Goal: Task Accomplishment & Management: Use online tool/utility

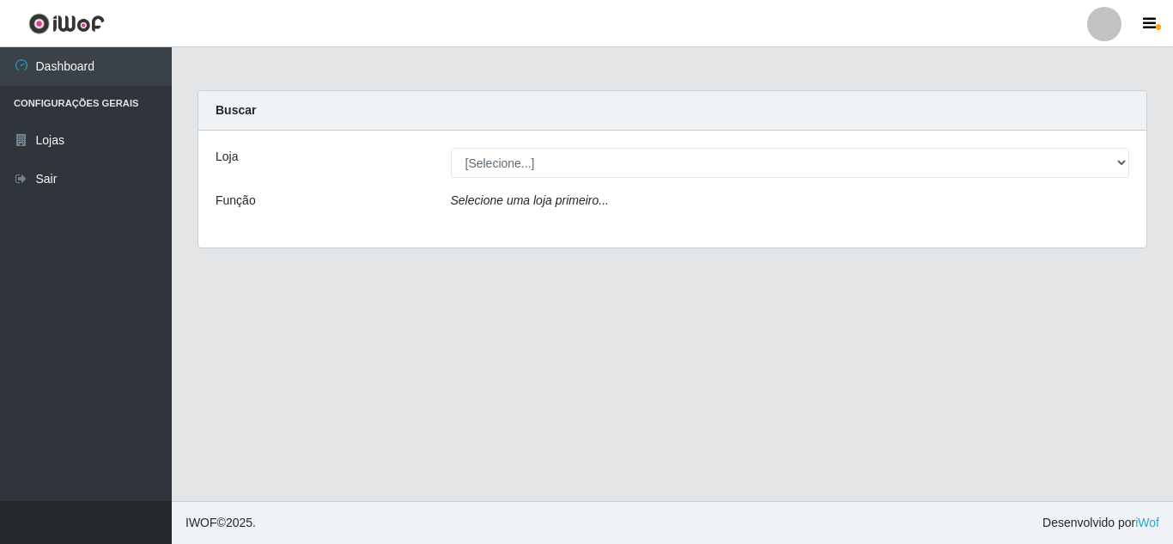
click at [540, 159] on select "[Selecione...] Rede Compras Supermercados - LOJA 5" at bounding box center [790, 163] width 679 height 30
select select "397"
click at [451, 148] on select "[Selecione...] Rede Compras Supermercados - LOJA 5" at bounding box center [790, 163] width 679 height 30
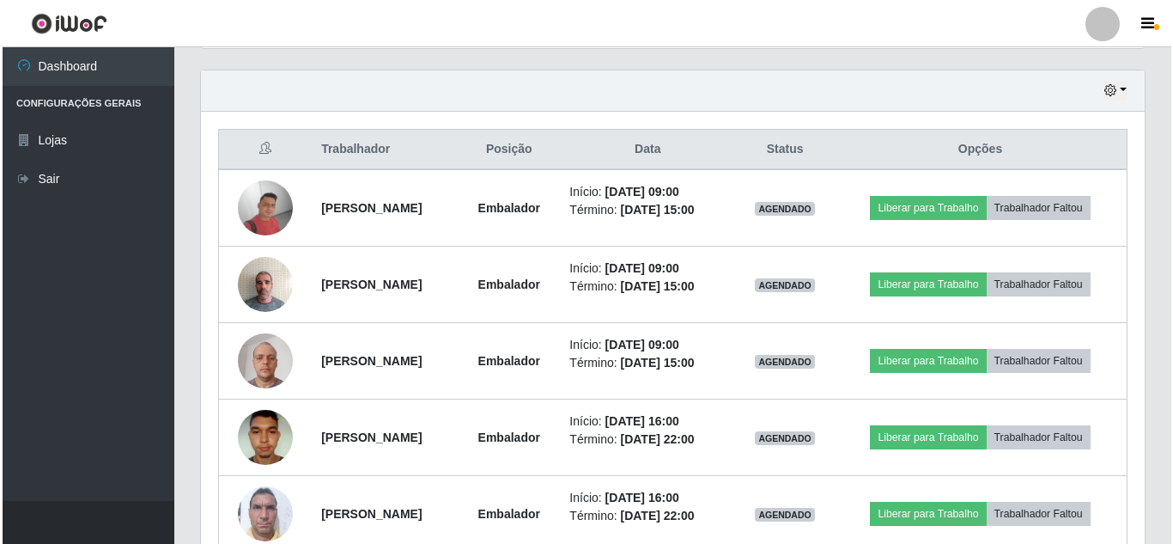
scroll to position [601, 0]
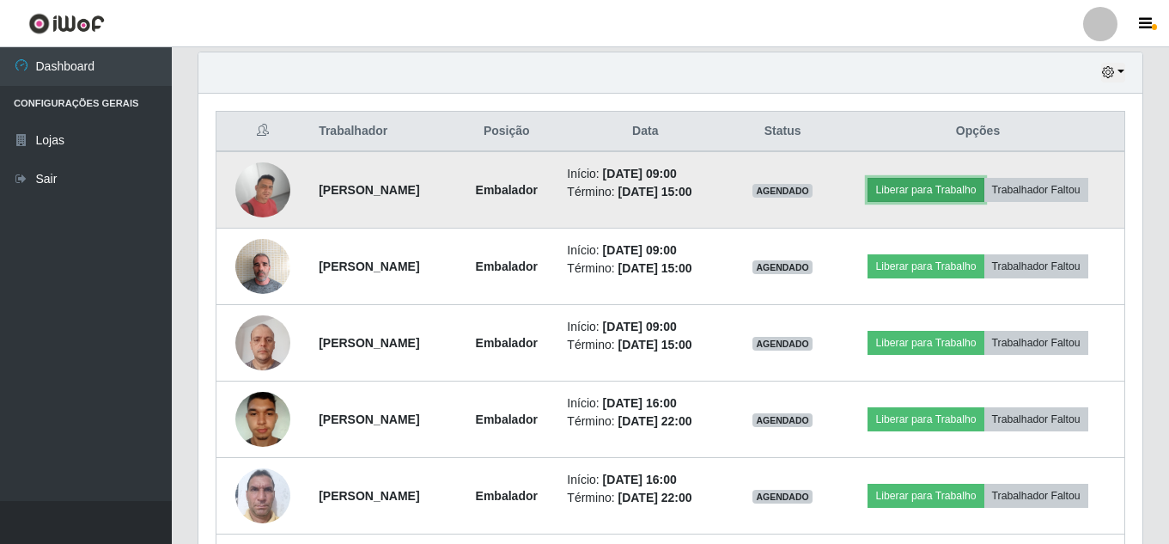
click at [907, 196] on button "Liberar para Trabalho" at bounding box center [926, 190] width 116 height 24
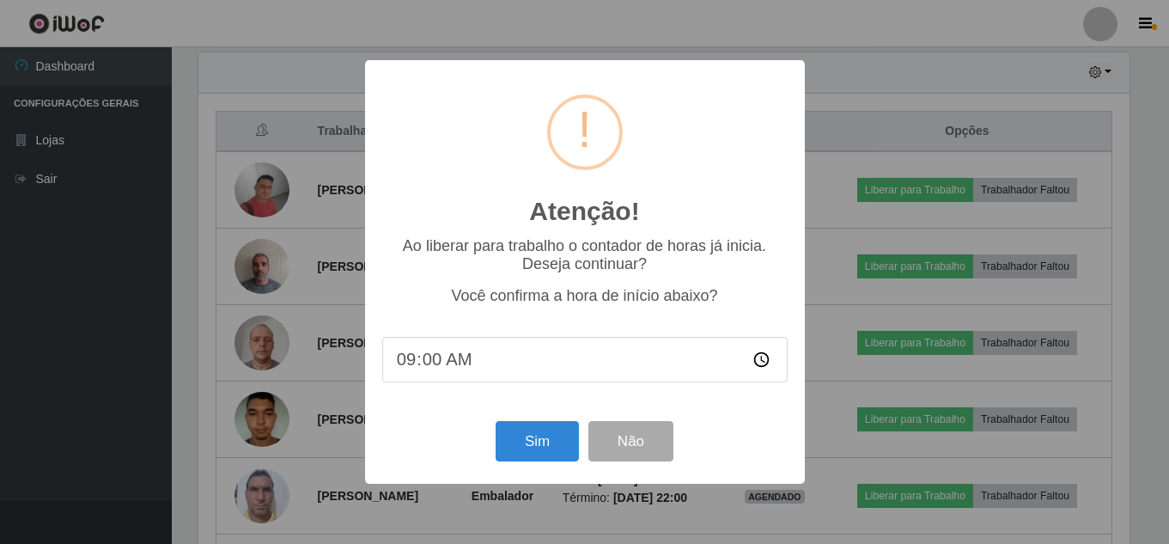
scroll to position [356, 935]
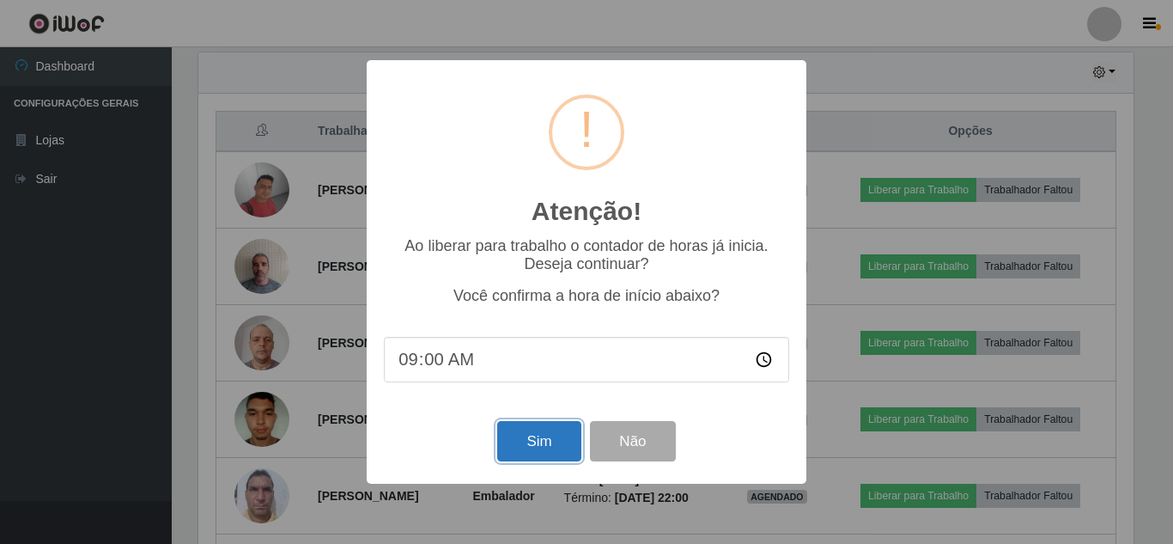
click at [537, 450] on button "Sim" at bounding box center [538, 441] width 83 height 40
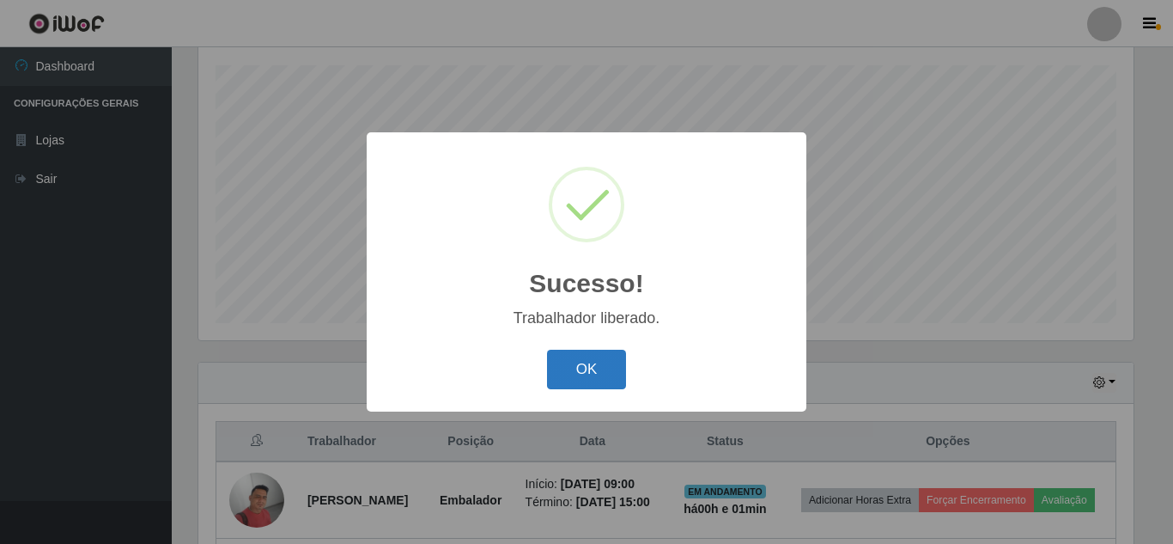
click at [617, 353] on button "OK" at bounding box center [587, 370] width 80 height 40
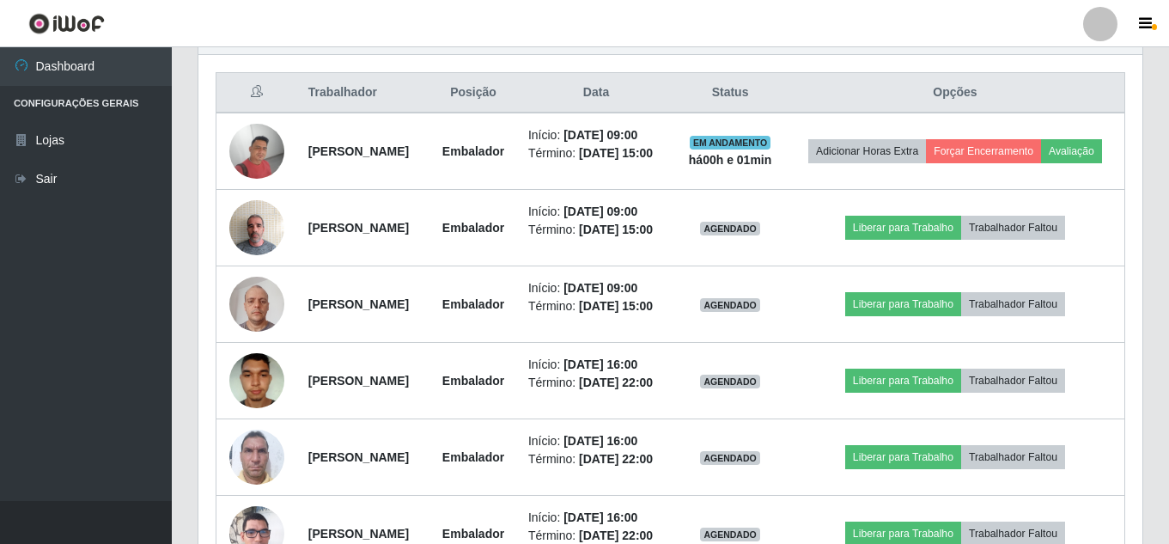
scroll to position [721, 0]
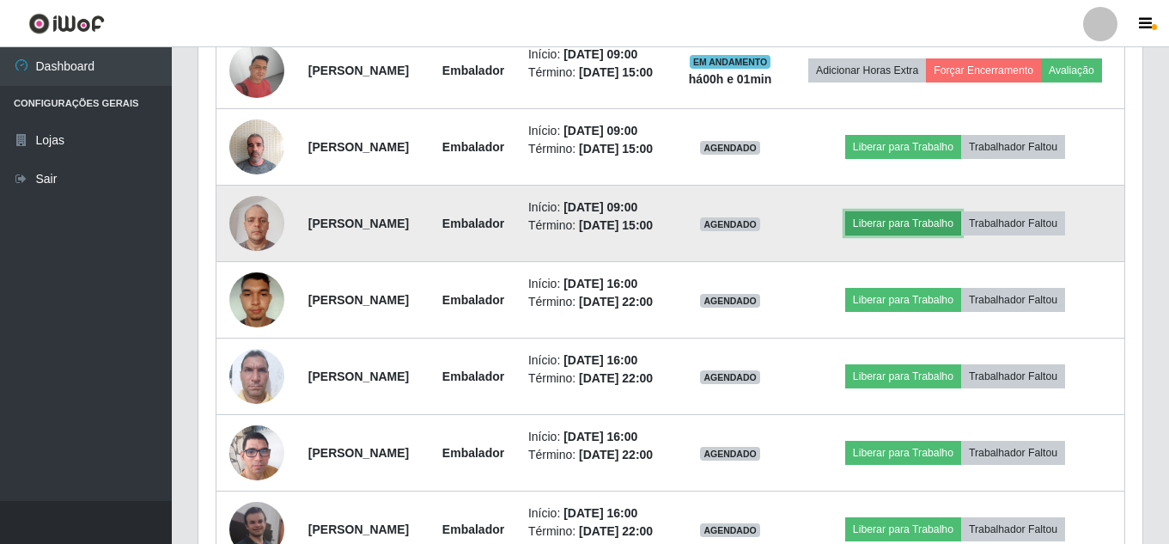
click at [911, 235] on button "Liberar para Trabalho" at bounding box center [903, 223] width 116 height 24
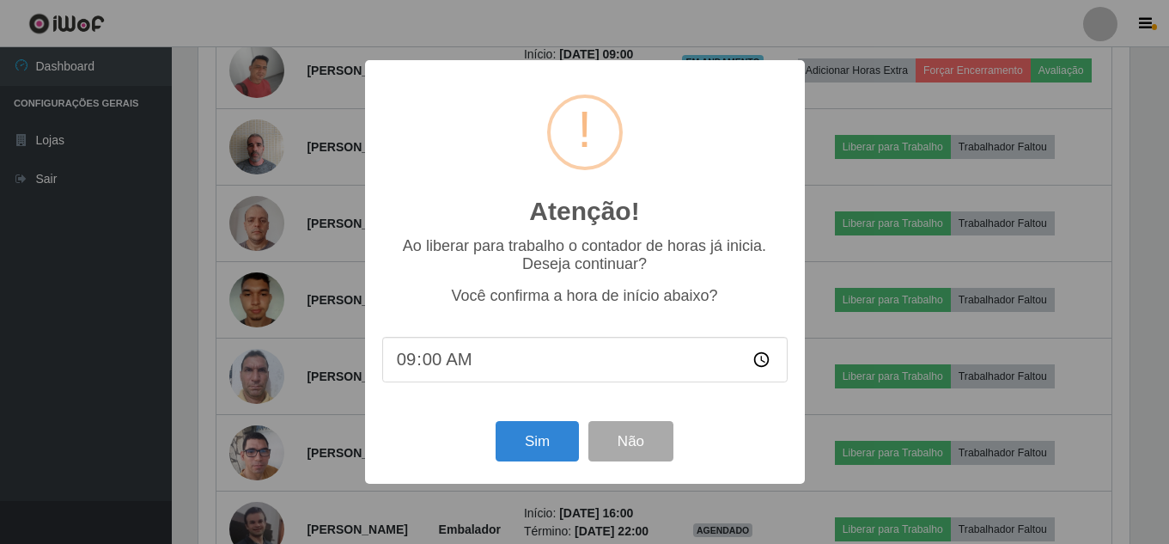
scroll to position [356, 935]
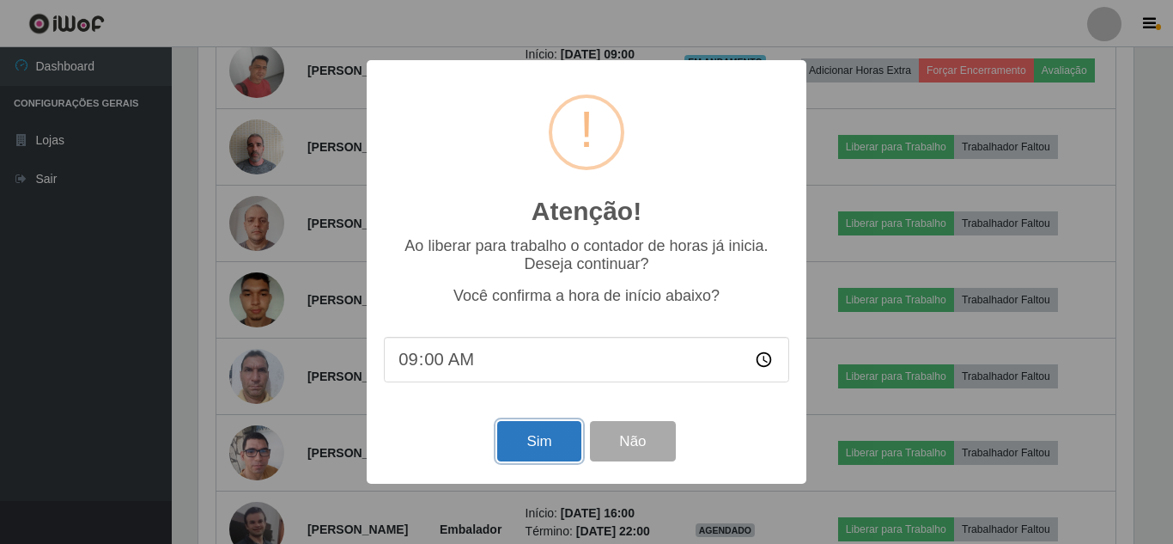
click at [544, 454] on button "Sim" at bounding box center [538, 441] width 83 height 40
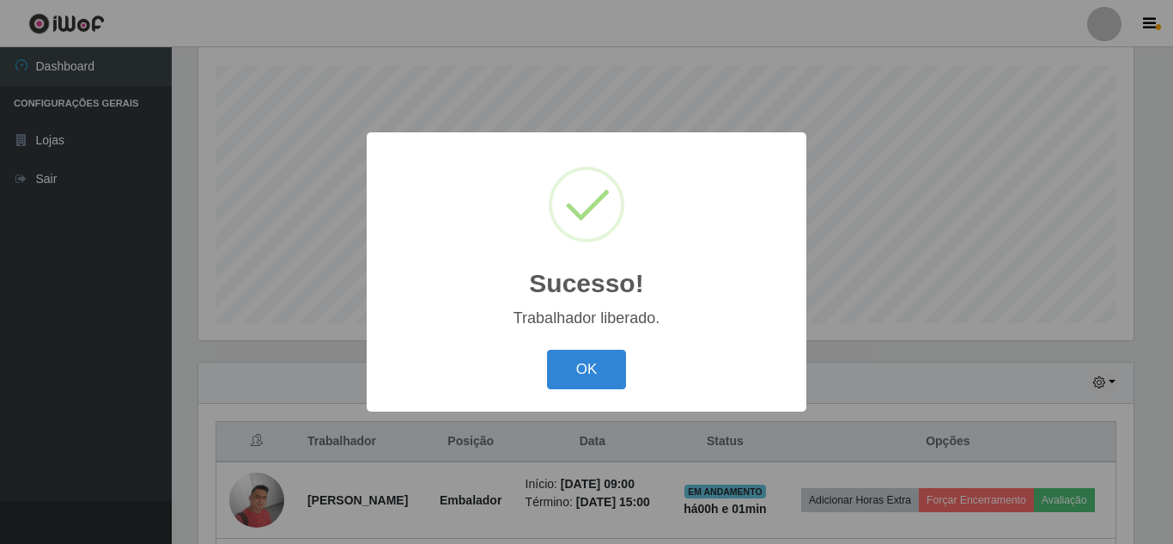
drag, startPoint x: 595, startPoint y: 380, endPoint x: 588, endPoint y: 375, distance: 8.8
click at [595, 377] on button "OK" at bounding box center [587, 370] width 80 height 40
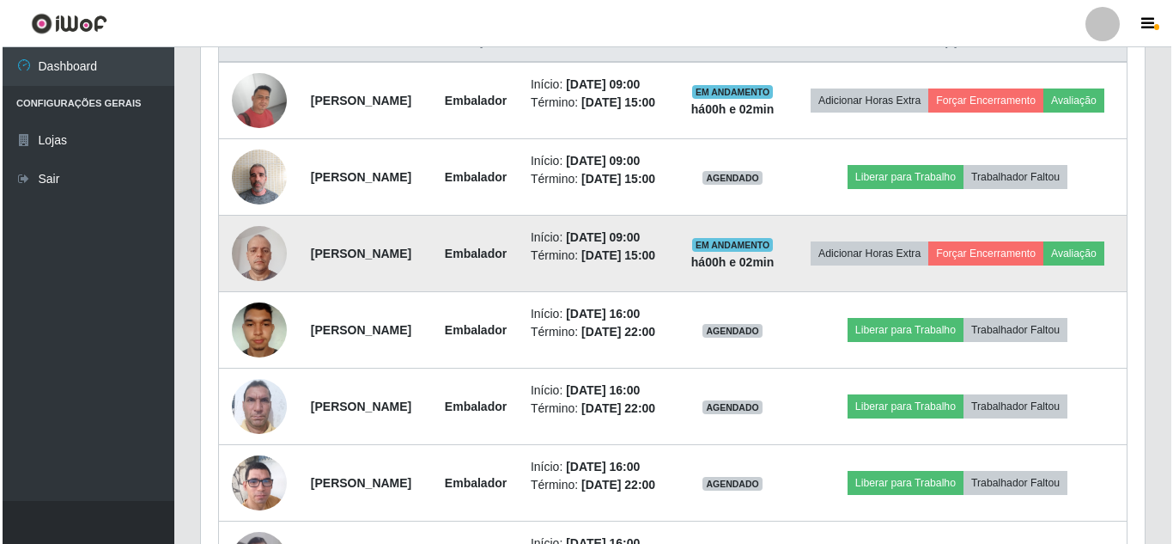
scroll to position [721, 0]
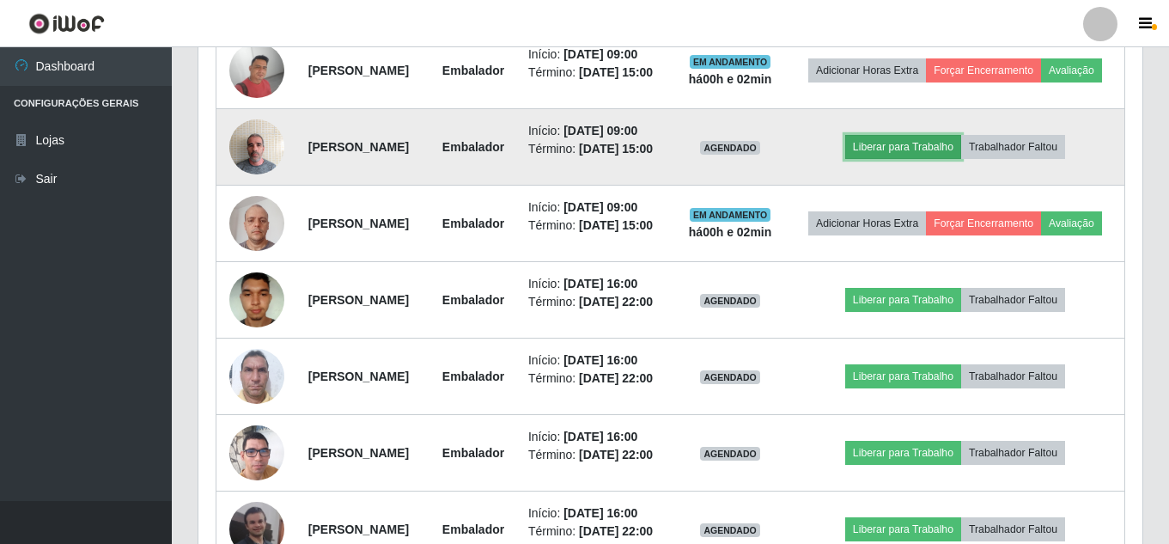
click at [909, 159] on button "Liberar para Trabalho" at bounding box center [903, 147] width 116 height 24
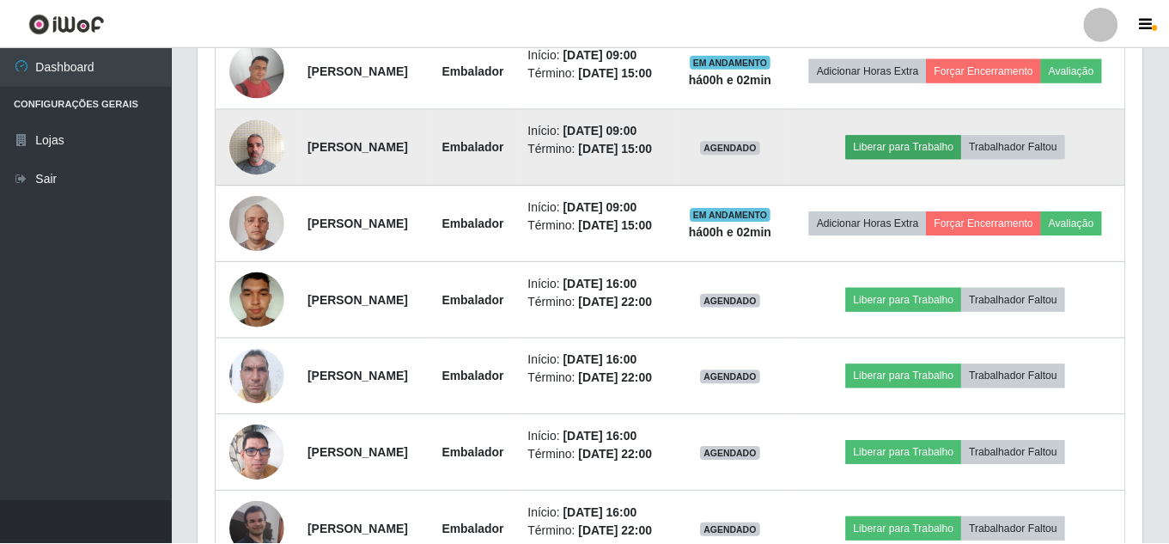
scroll to position [356, 935]
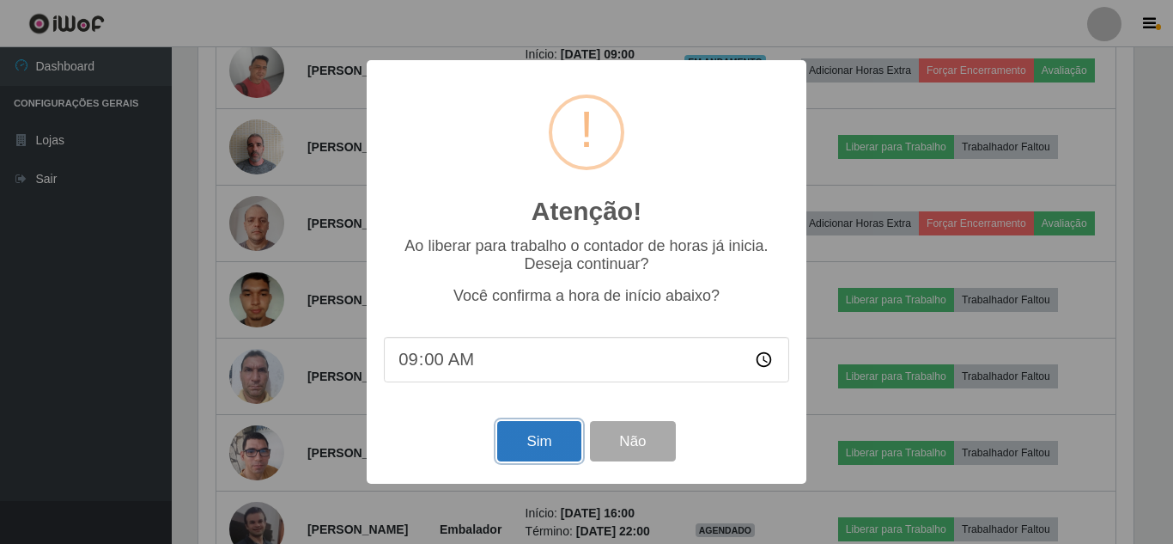
drag, startPoint x: 556, startPoint y: 437, endPoint x: 570, endPoint y: 442, distance: 14.4
click at [559, 439] on button "Sim" at bounding box center [538, 441] width 83 height 40
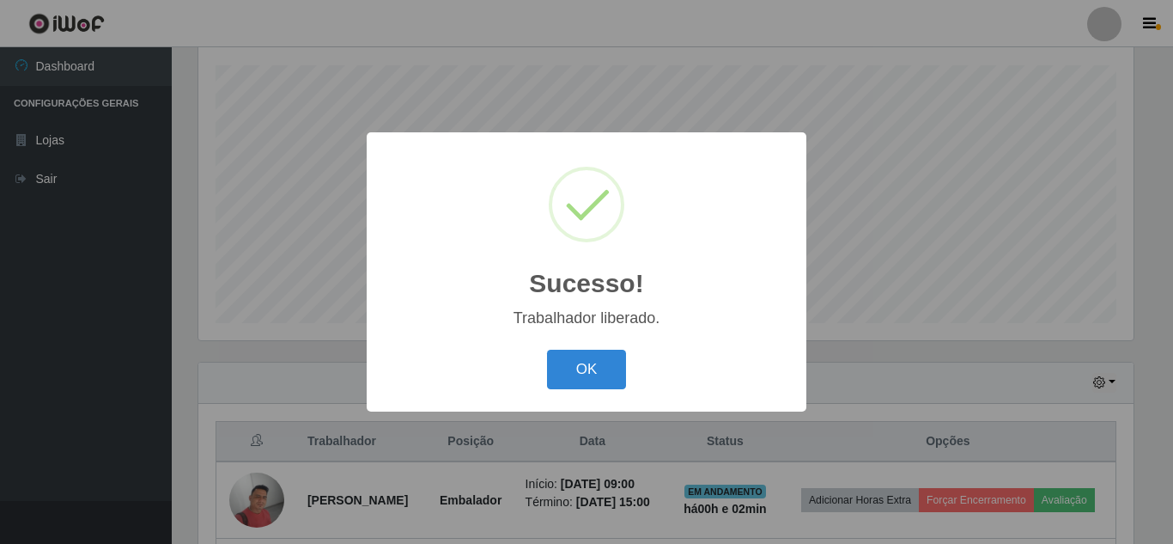
drag, startPoint x: 581, startPoint y: 371, endPoint x: 621, endPoint y: 373, distance: 40.4
click at [587, 373] on button "OK" at bounding box center [587, 370] width 80 height 40
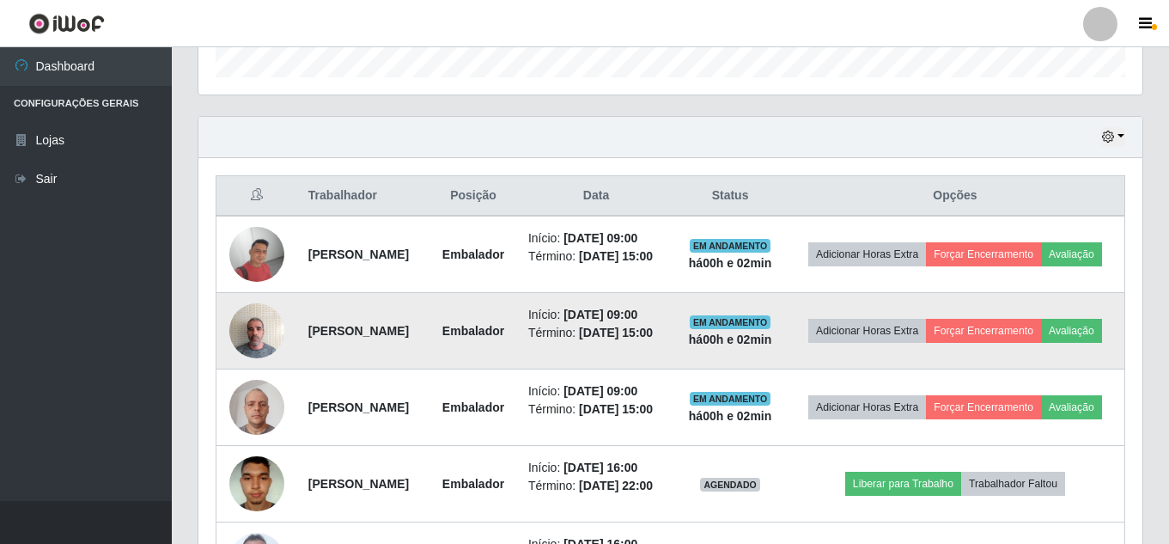
scroll to position [515, 0]
